Goal: Information Seeking & Learning: Find contact information

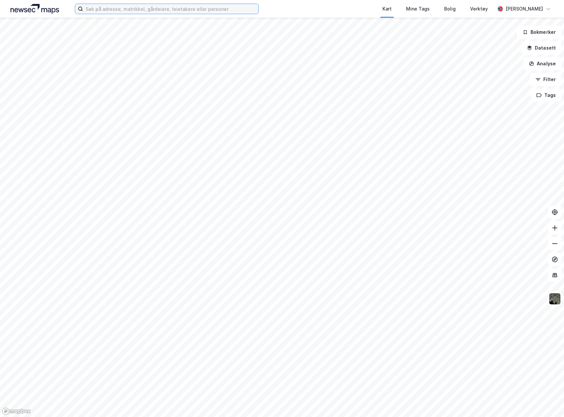
click at [94, 8] on input at bounding box center [170, 9] width 175 height 10
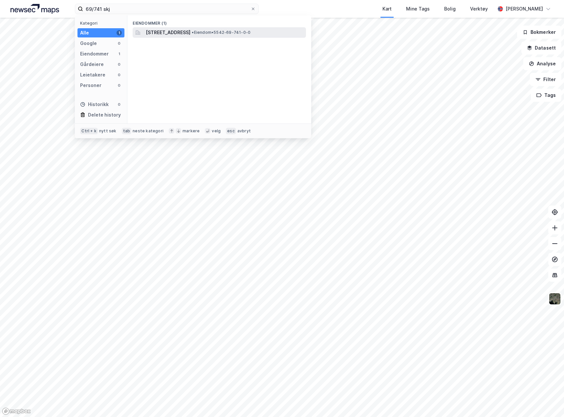
click at [194, 32] on span "•" at bounding box center [193, 32] width 2 height 5
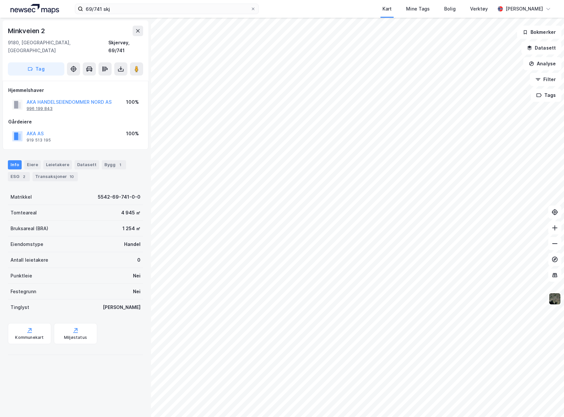
click at [46, 106] on div "996 199 843" at bounding box center [40, 108] width 26 height 5
click at [0, 0] on button "AKA HANDELSEIENDOMMER NORD AS" at bounding box center [0, 0] width 0 height 0
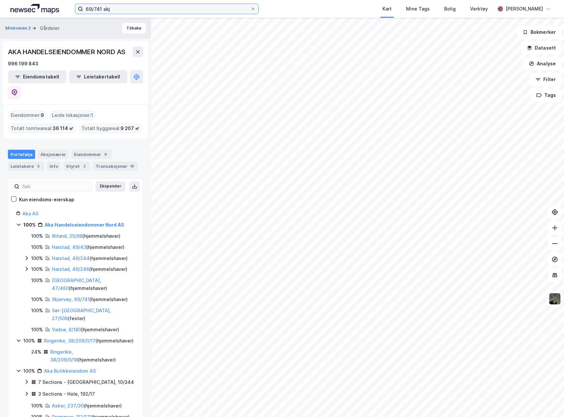
click at [144, 8] on input "69/741 skj" at bounding box center [166, 9] width 167 height 10
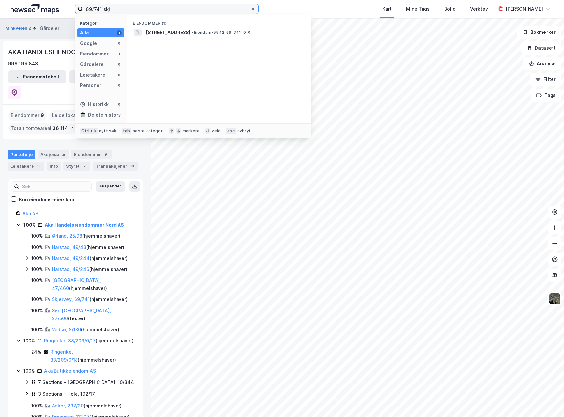
click at [144, 8] on input "69/741 skj" at bounding box center [166, 9] width 167 height 10
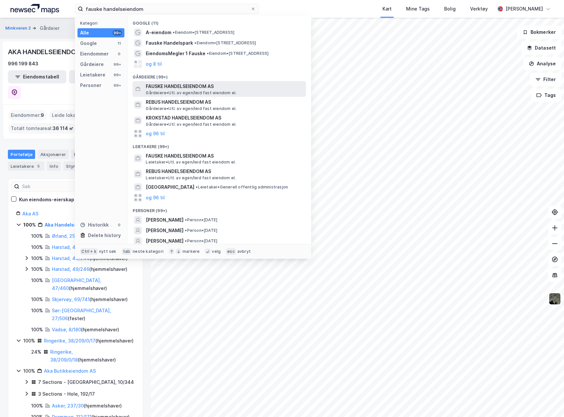
click at [159, 89] on span "FAUSKE HANDELSEIENDOM AS" at bounding box center [225, 86] width 158 height 8
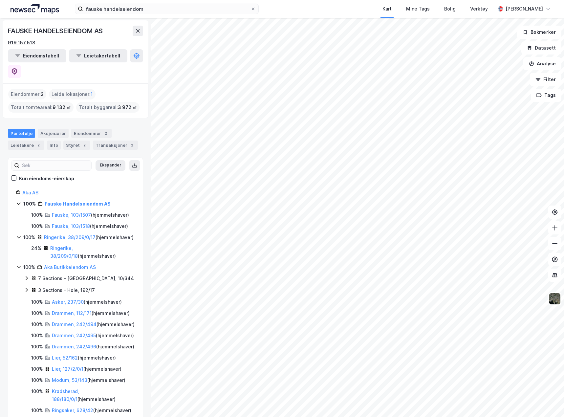
click at [20, 42] on div "919 157 518" at bounding box center [22, 43] width 28 height 8
click at [138, 8] on input "fauske handelseiendom" at bounding box center [166, 9] width 167 height 10
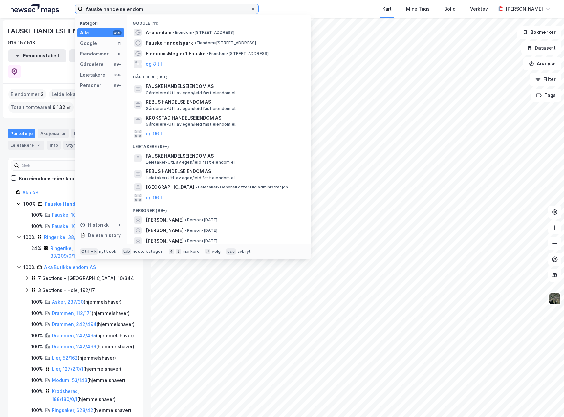
click at [91, 9] on input "fauske handelseiendom" at bounding box center [166, 9] width 167 height 10
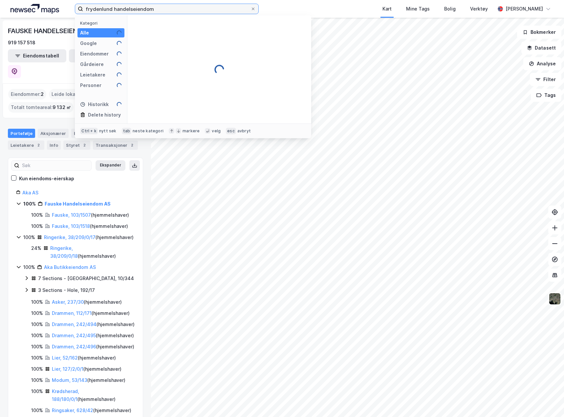
click at [166, 9] on input "frydenlund handelseiendom" at bounding box center [166, 9] width 167 height 10
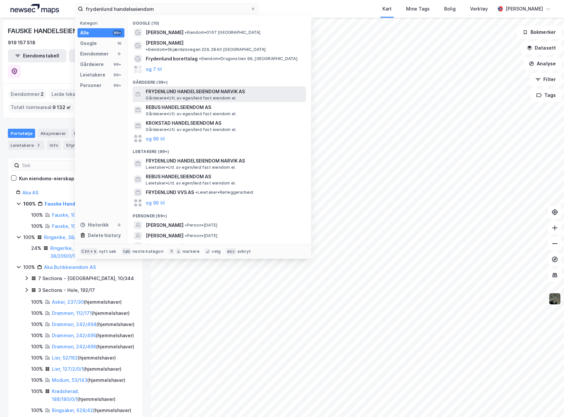
click at [253, 93] on div "FRYDENLUND HANDELSEIENDOM NARVIK AS [PERSON_NAME]. av egen/leid fast eiendom el." at bounding box center [225, 94] width 159 height 13
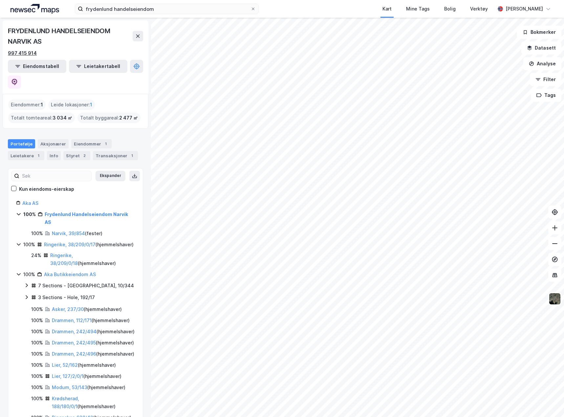
click at [30, 52] on div "997 415 914" at bounding box center [22, 53] width 29 height 8
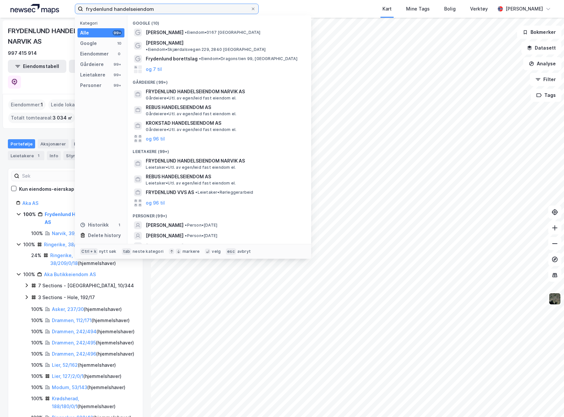
click at [100, 9] on input "frydenlund handelseiendom" at bounding box center [166, 9] width 167 height 10
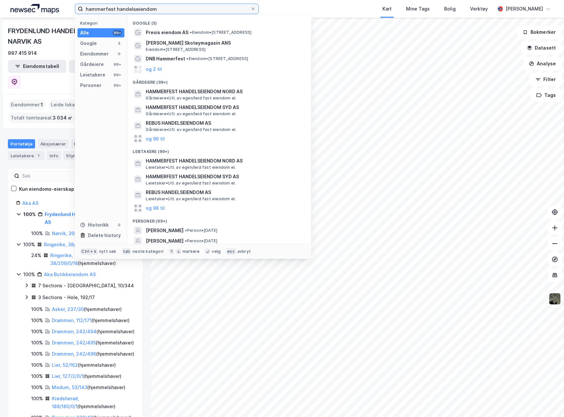
click at [193, 9] on input "hammerfest handelseiendom" at bounding box center [166, 9] width 167 height 10
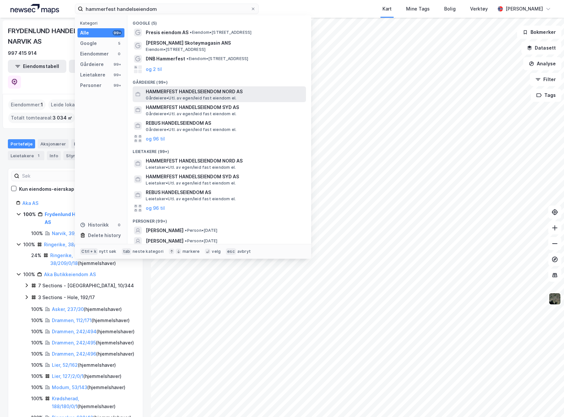
click at [203, 96] on span "Gårdeiere • Utl. av egen/leid fast eiendom el." at bounding box center [191, 98] width 91 height 5
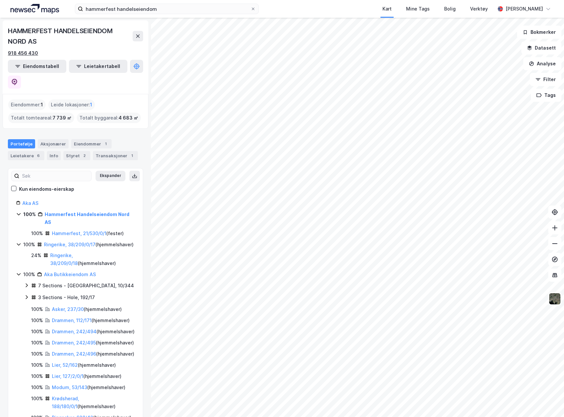
click at [26, 51] on div "918 456 430" at bounding box center [23, 53] width 30 height 8
click at [125, 11] on input "hammerfest handelseiendom" at bounding box center [166, 9] width 167 height 10
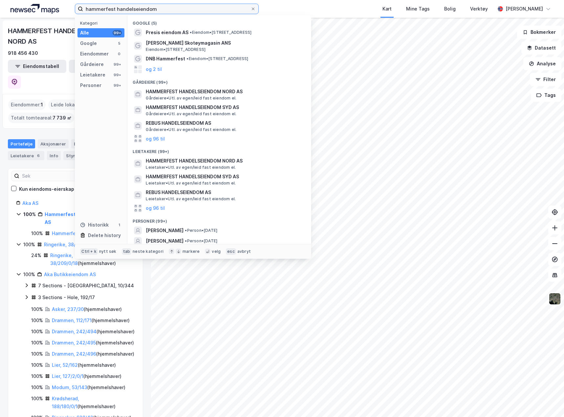
click at [100, 10] on input "hammerfest handelseiendom" at bounding box center [166, 9] width 167 height 10
click at [178, 8] on input "hammerfest handelseiendom" at bounding box center [166, 9] width 167 height 10
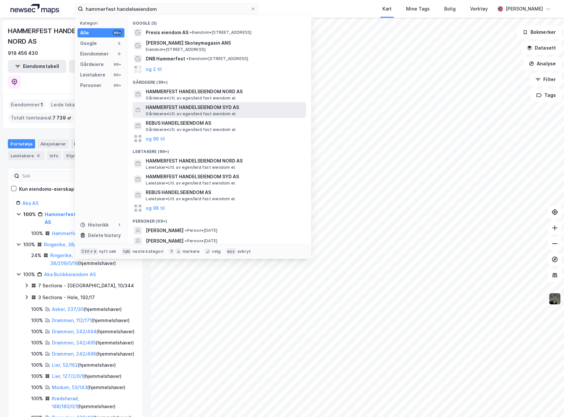
click at [234, 108] on span "HAMMERFEST HANDELSEIENDOM SYD AS" at bounding box center [225, 107] width 158 height 8
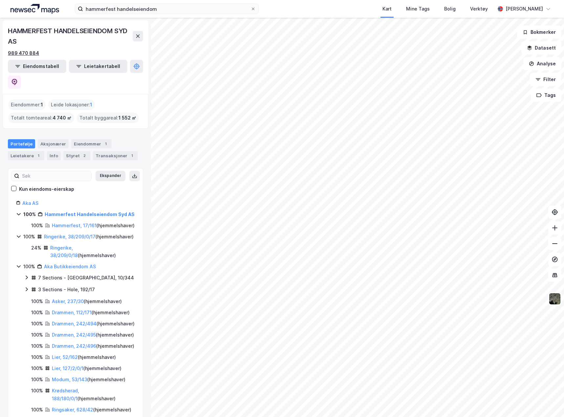
click at [28, 54] on div "989 470 884" at bounding box center [23, 53] width 31 height 8
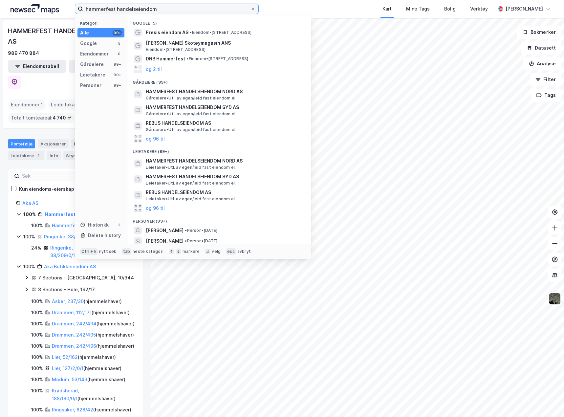
click at [101, 10] on input "hammerfest handelseiendom" at bounding box center [166, 9] width 167 height 10
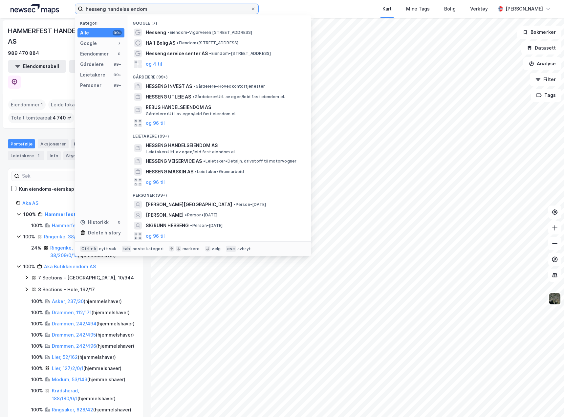
click at [151, 7] on input "hesseng handelseiendom" at bounding box center [166, 9] width 167 height 10
click at [106, 9] on input "hesseng handelseiendom as" at bounding box center [166, 9] width 167 height 10
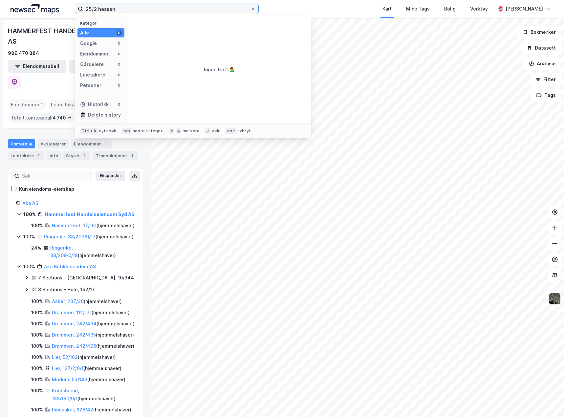
type input "25/2 hesseng"
drag, startPoint x: 123, startPoint y: 6, endPoint x: 61, endPoint y: 7, distance: 62.1
click at [61, 7] on div "25/2 hesseng Kategori Alle 0 Google 0 Eiendommer 0 Gårdeiere 0 Leietakere 0 Per…" at bounding box center [282, 9] width 564 height 18
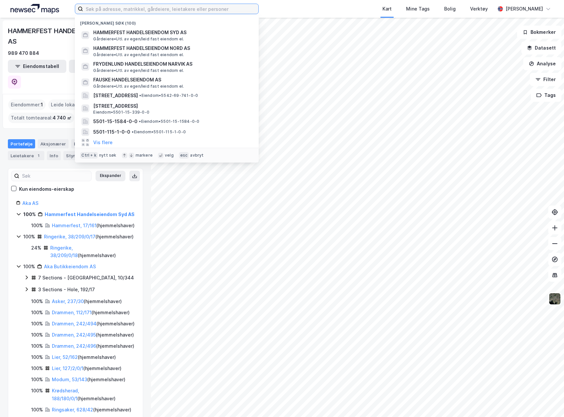
type input "\"
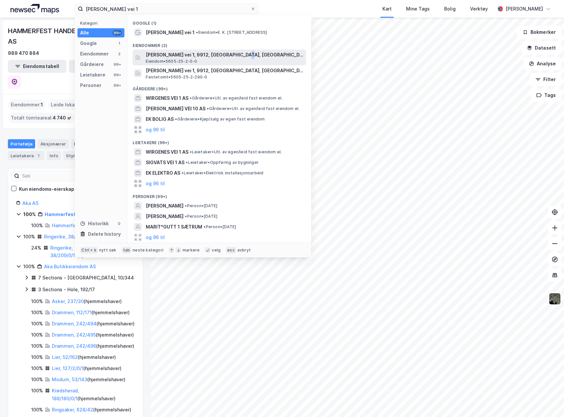
click at [241, 56] on span "[PERSON_NAME] vei 1, 9912, [GEOGRAPHIC_DATA], [GEOGRAPHIC_DATA]" at bounding box center [225, 55] width 158 height 8
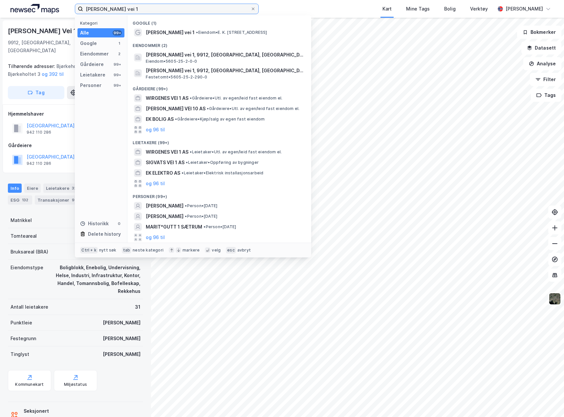
click at [142, 5] on input "[PERSON_NAME] vei 1" at bounding box center [166, 9] width 167 height 10
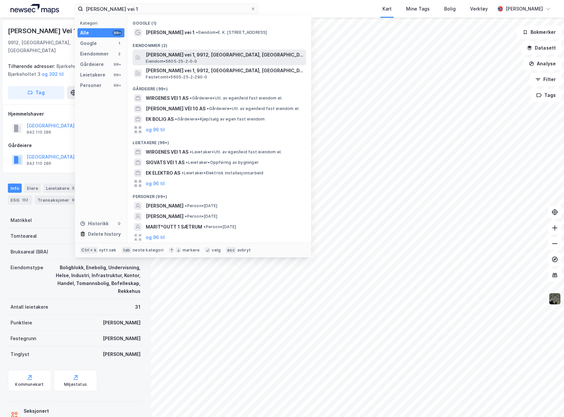
click at [190, 53] on span "[PERSON_NAME] vei 1, 9912, [GEOGRAPHIC_DATA], [GEOGRAPHIC_DATA]" at bounding box center [225, 55] width 158 height 8
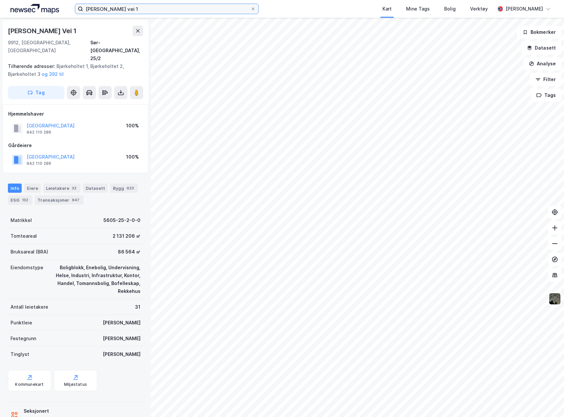
click at [101, 10] on input "[PERSON_NAME] vei 1" at bounding box center [166, 9] width 167 height 10
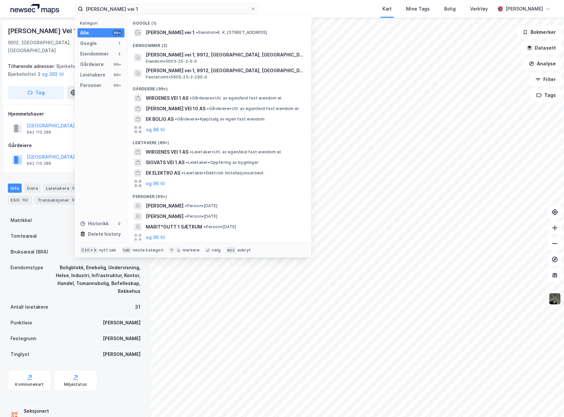
click at [50, 123] on div "Hjemmelshaver [GEOGRAPHIC_DATA] 942 110 286 100% Gårdeiere [GEOGRAPHIC_DATA] 94…" at bounding box center [75, 139] width 135 height 58
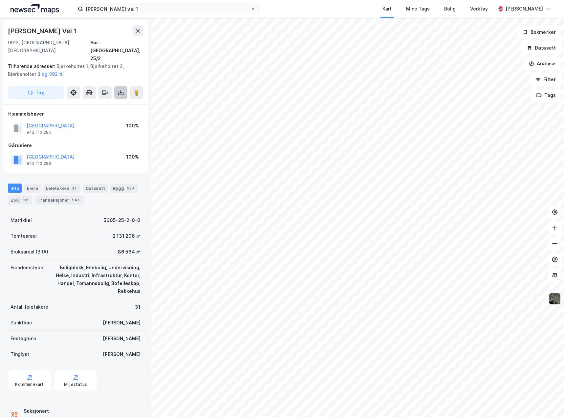
click at [123, 86] on button at bounding box center [120, 92] width 13 height 13
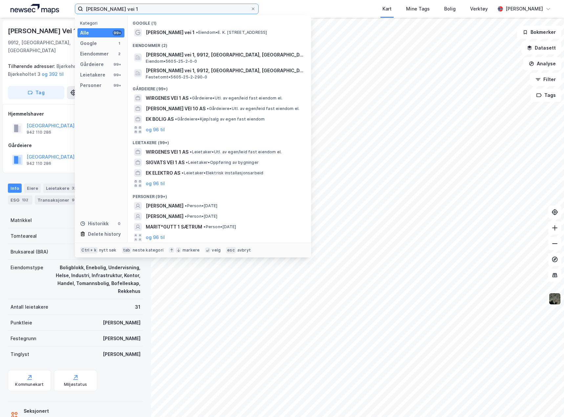
click at [169, 9] on input "[PERSON_NAME] vei 1" at bounding box center [166, 9] width 167 height 10
paste input "889470992"
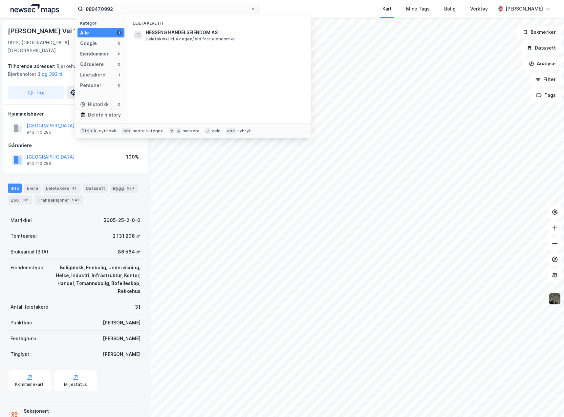
click at [201, 45] on div "Leietakere (1) HESSENG HANDELSEIENDOM AS Leietaker • Utl. av egen/leid fast eie…" at bounding box center [219, 69] width 184 height 108
click at [201, 36] on span "Leietaker • Utl. av egen/leid fast eiendom el." at bounding box center [191, 38] width 90 height 5
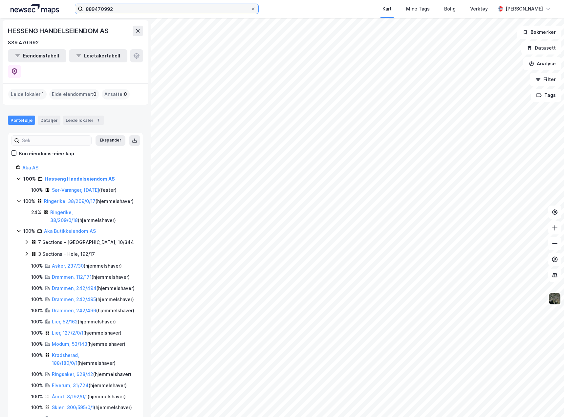
click at [136, 4] on input "889470992" at bounding box center [166, 9] width 167 height 10
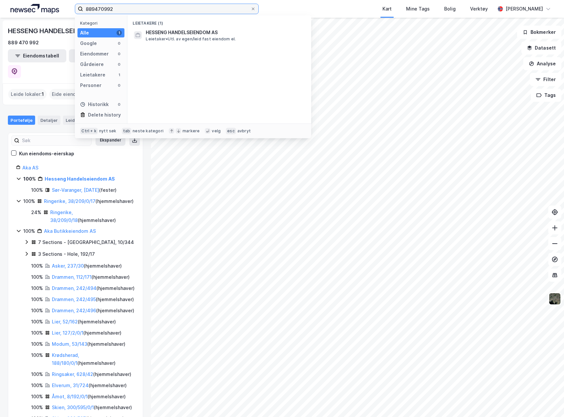
click at [136, 4] on input "889470992" at bounding box center [166, 9] width 167 height 10
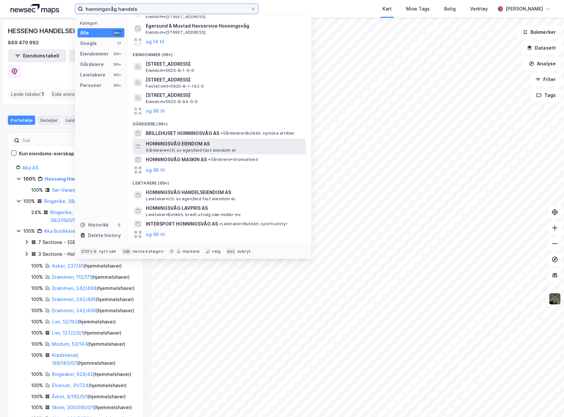
scroll to position [66, 0]
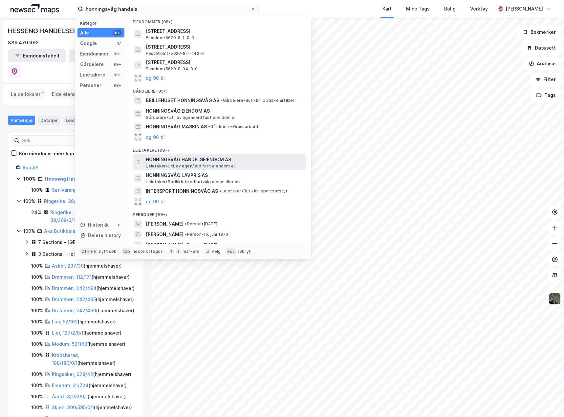
click at [250, 166] on div "HONNINGSVÅG HANDELSEIENDOM AS Leietaker • Utl. av egen/leid fast eiendom el." at bounding box center [225, 162] width 159 height 13
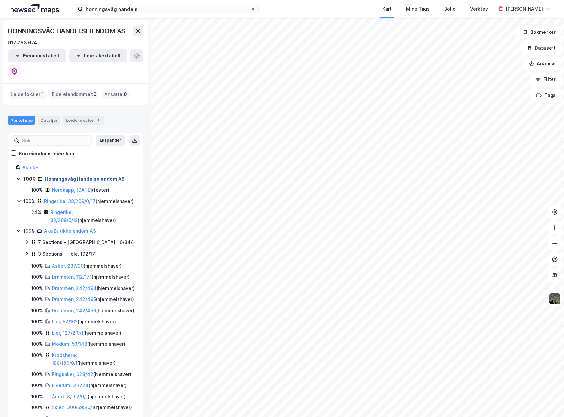
click at [63, 176] on link "Honningsvåg Handelseiendom AS" at bounding box center [85, 179] width 80 height 6
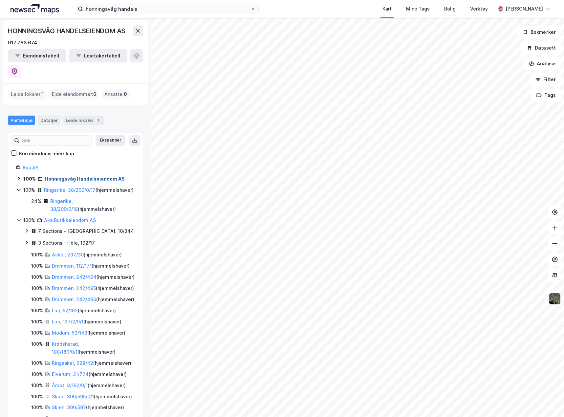
click at [63, 176] on link "Honningsvåg Handelseiendom AS" at bounding box center [85, 179] width 80 height 6
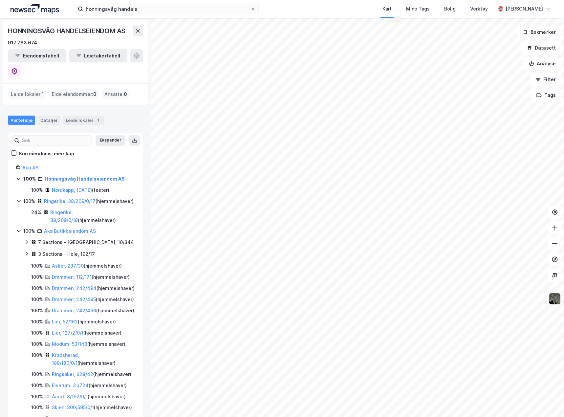
click at [29, 43] on div "917 763 674" at bounding box center [22, 43] width 29 height 8
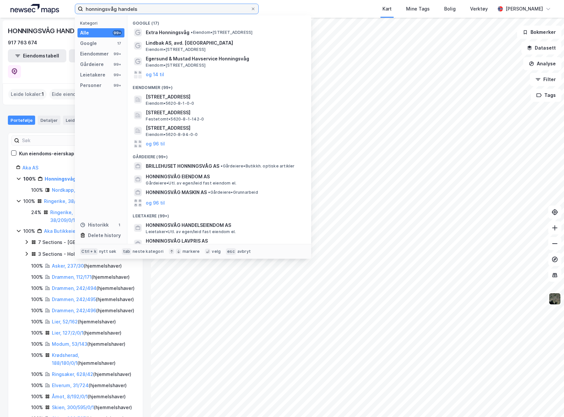
click at [102, 5] on input "honningsvåg handels" at bounding box center [166, 9] width 167 height 10
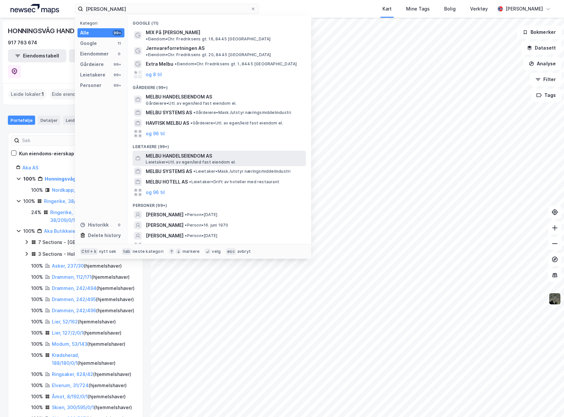
click at [242, 152] on span "MELBU HANDELSEIENDOM AS" at bounding box center [225, 156] width 158 height 8
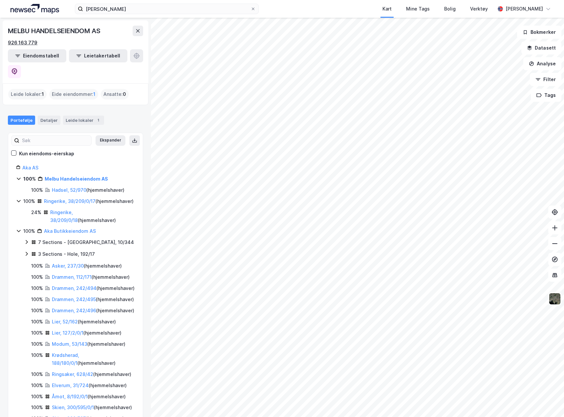
click at [32, 43] on div "926 163 779" at bounding box center [23, 43] width 30 height 8
click at [102, 8] on input "[PERSON_NAME]" at bounding box center [166, 9] width 167 height 10
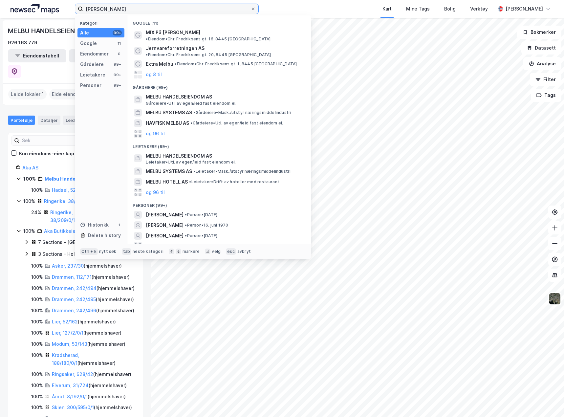
click at [102, 8] on input "[PERSON_NAME]" at bounding box center [166, 9] width 167 height 10
paste input "Nordkjosbotn Handelseiendom AS"
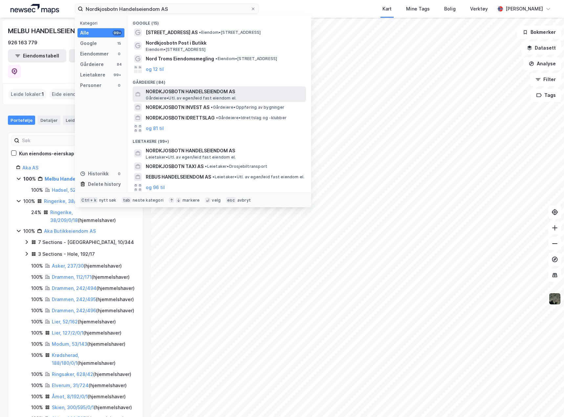
click at [253, 89] on span "NORDKJOSBOTN HANDELSEIENDOM AS" at bounding box center [225, 92] width 158 height 8
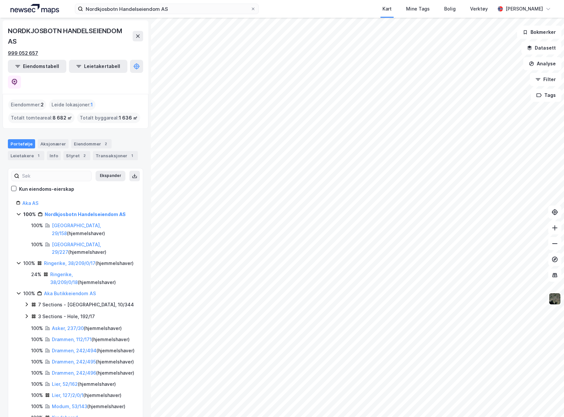
click at [30, 53] on div "999 052 657" at bounding box center [23, 53] width 30 height 8
click at [112, 5] on input "Nordkjosbotn Handelseiendom AS" at bounding box center [166, 9] width 167 height 10
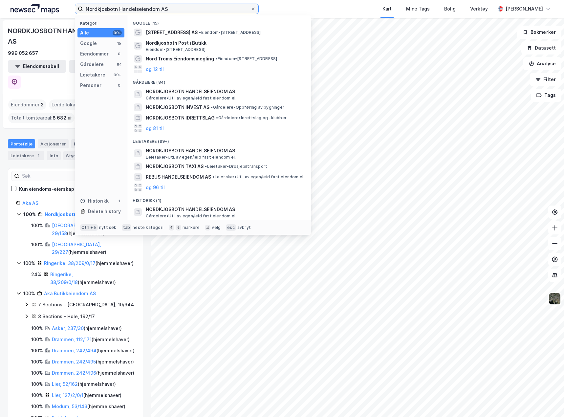
click at [112, 5] on input "Nordkjosbotn Handelseiendom AS" at bounding box center [166, 9] width 167 height 10
paste input "Vadsø"
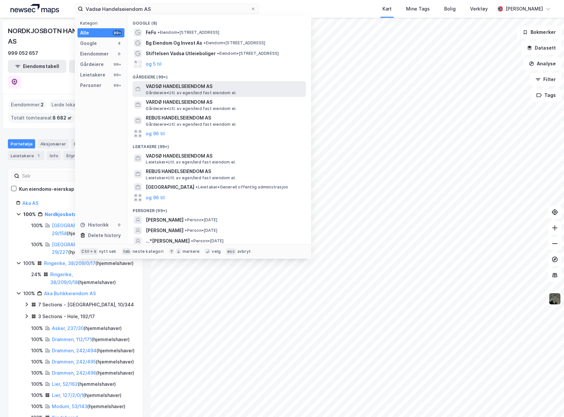
click at [214, 87] on span "VADSØ HANDELSEIENDOM AS" at bounding box center [225, 86] width 158 height 8
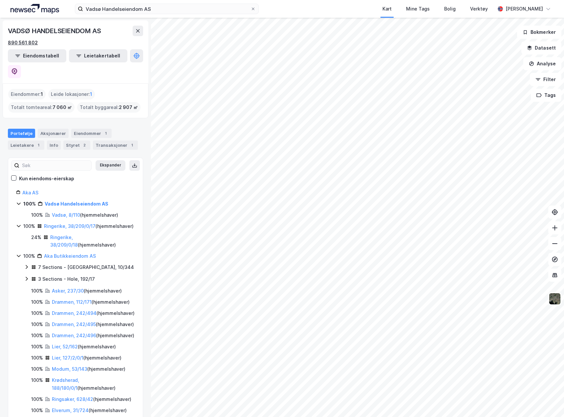
click at [30, 41] on div "890 561 802" at bounding box center [23, 43] width 30 height 8
click at [125, 10] on input "Vadsø Handelseiendom AS" at bounding box center [166, 9] width 167 height 10
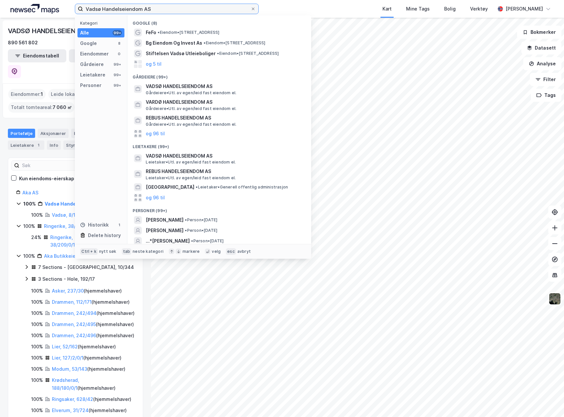
click at [125, 10] on input "Vadsø Handelseiendom AS" at bounding box center [166, 9] width 167 height 10
paste input "rd"
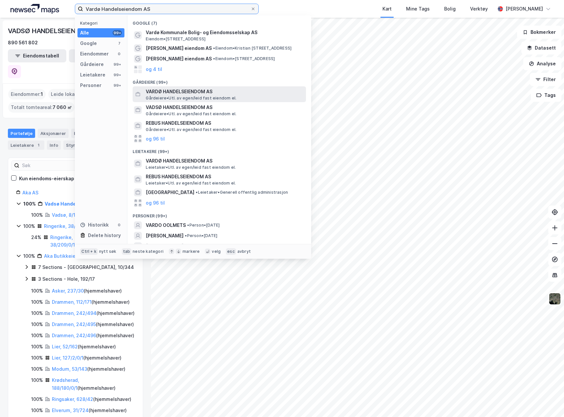
type input "Vardø Handelseiendom AS"
click at [232, 90] on span "VARDØ HANDELSEIENDOM AS" at bounding box center [225, 92] width 158 height 8
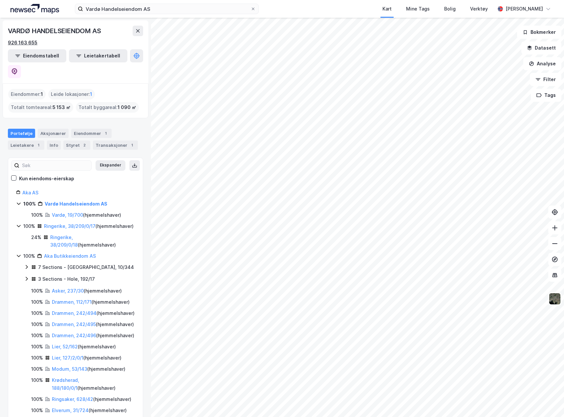
click at [33, 45] on div "926 163 655" at bounding box center [23, 43] width 30 height 8
click at [151, 9] on input "Vardø Handelseiendom AS" at bounding box center [166, 9] width 167 height 10
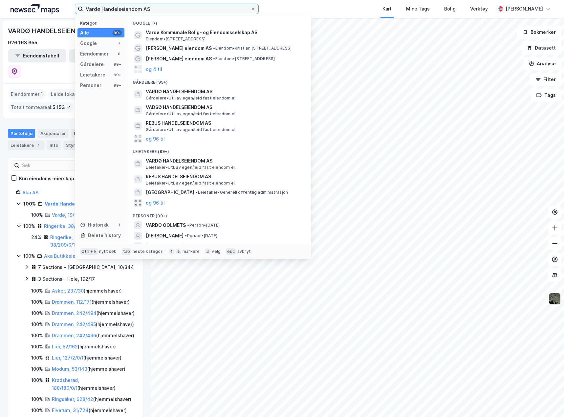
click at [151, 9] on input "Vardø Handelseiendom AS" at bounding box center [166, 9] width 167 height 10
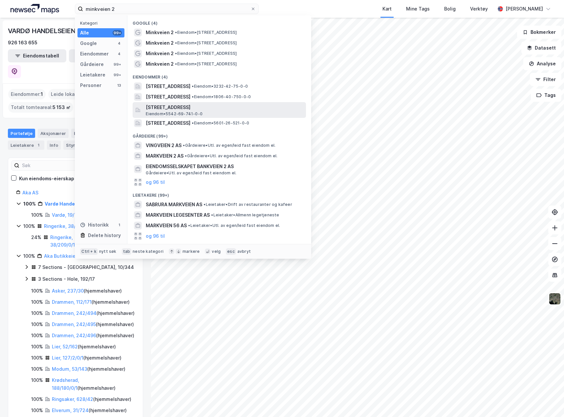
click at [227, 109] on span "[STREET_ADDRESS]" at bounding box center [225, 107] width 158 height 8
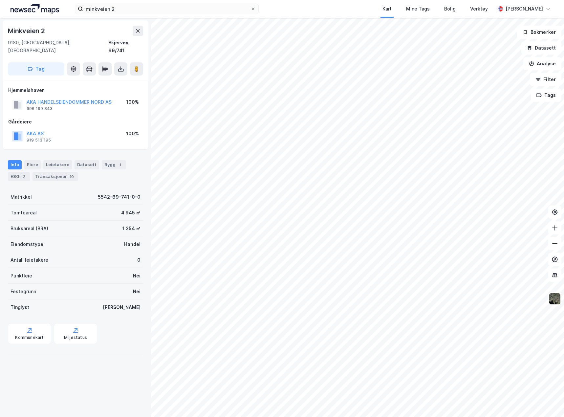
click at [31, 44] on div "9180, [GEOGRAPHIC_DATA], [GEOGRAPHIC_DATA]" at bounding box center [58, 47] width 100 height 16
click at [67, 43] on div "9180, [GEOGRAPHIC_DATA], [GEOGRAPHIC_DATA] Skjervøy, 69/741" at bounding box center [75, 47] width 135 height 16
click at [146, 10] on input "minkveien 2" at bounding box center [166, 9] width 167 height 10
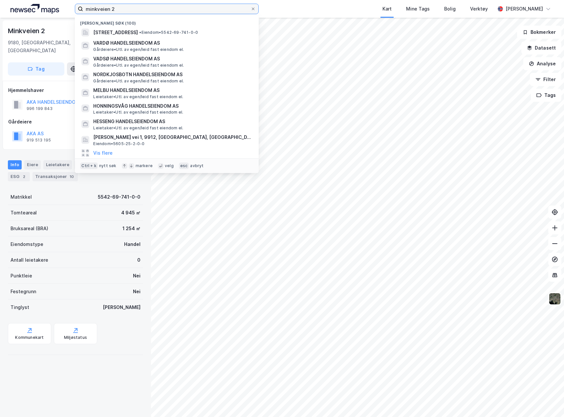
click at [146, 10] on input "minkveien 2" at bounding box center [166, 9] width 167 height 10
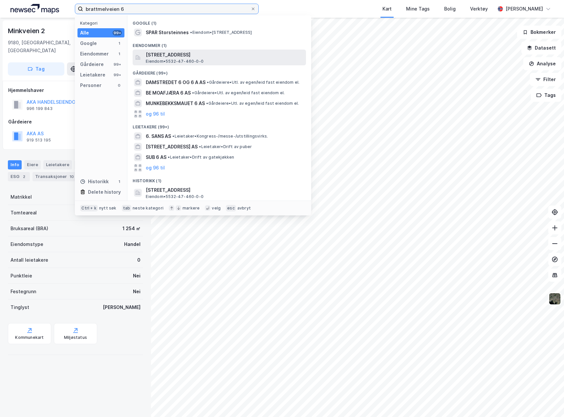
type input "brattmelveien 6"
click at [272, 59] on div "[STREET_ADDRESS], [GEOGRAPHIC_DATA] Eiendom • 5532-47-460-0-0" at bounding box center [225, 57] width 159 height 13
